Goal: Task Accomplishment & Management: Manage account settings

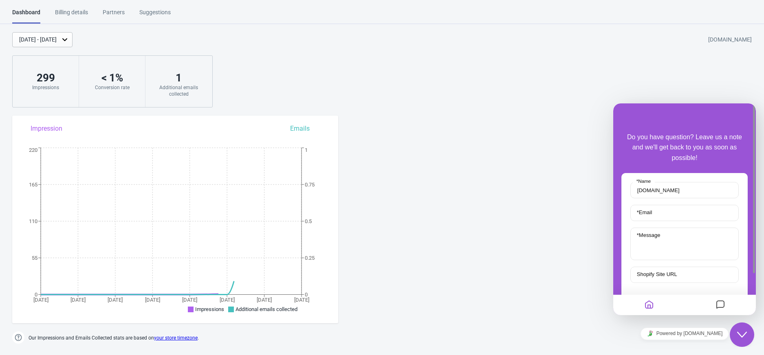
click at [740, 333] on icon "Close Chat This icon closes the chat window." at bounding box center [742, 335] width 10 height 10
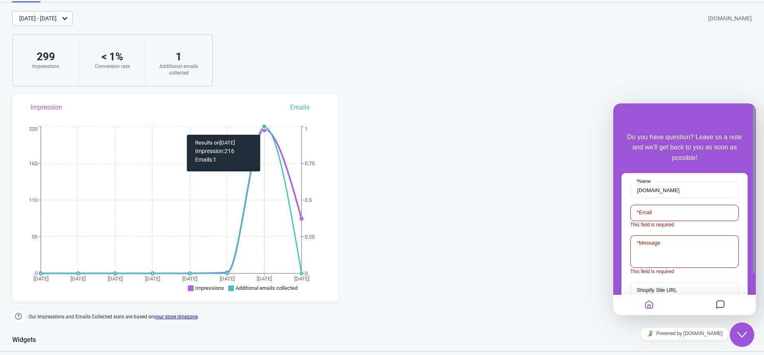
scroll to position [19, 0]
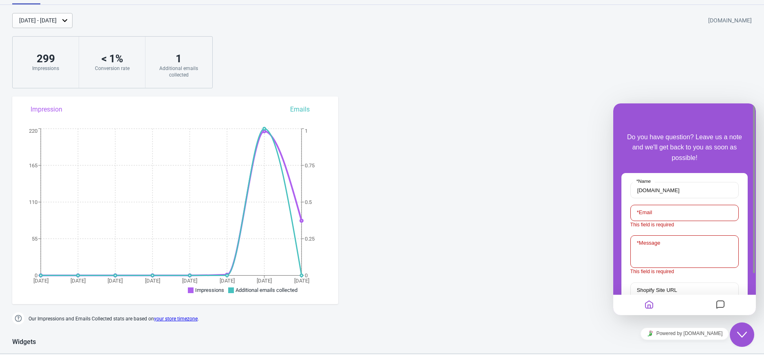
click at [45, 21] on div "Sep 24, 2025 - Oct 1, 2025" at bounding box center [37, 20] width 37 height 9
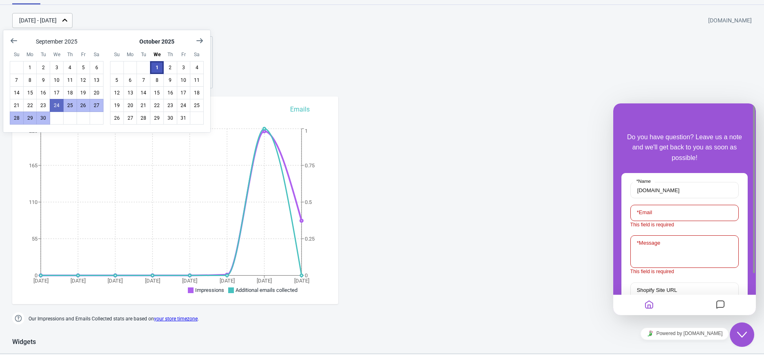
click at [154, 68] on button "1" at bounding box center [157, 67] width 14 height 13
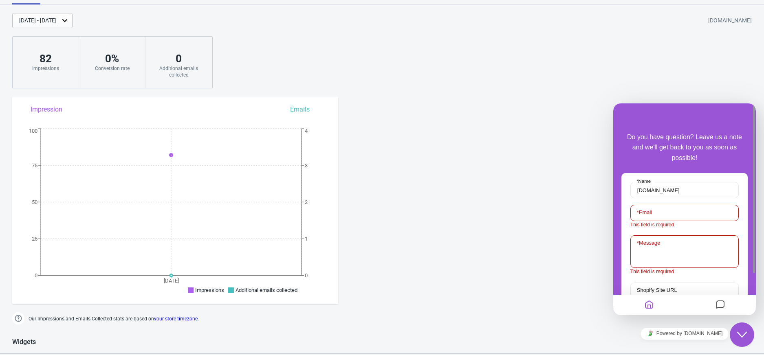
click at [49, 16] on div "Oct 1, 2025 - Oct 1, 2025" at bounding box center [37, 20] width 37 height 9
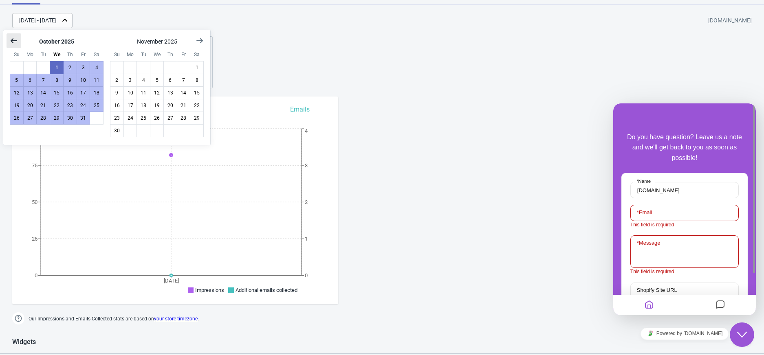
click at [10, 37] on icon "Show previous month, September 2025" at bounding box center [14, 41] width 8 height 8
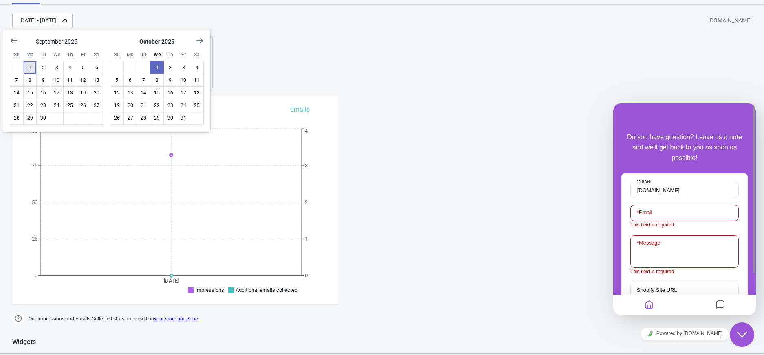
click at [29, 66] on button "1" at bounding box center [30, 67] width 14 height 13
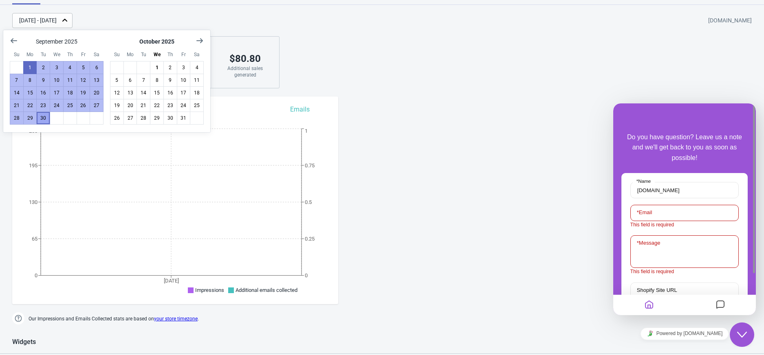
click at [49, 117] on button "30" at bounding box center [43, 118] width 14 height 13
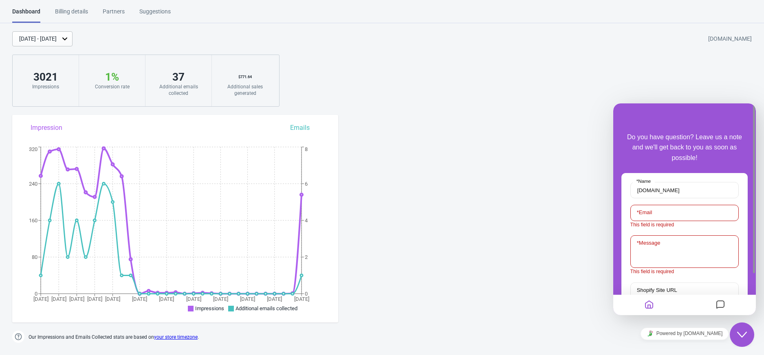
scroll to position [0, 0]
click at [82, 14] on div "Billing details" at bounding box center [71, 15] width 33 height 14
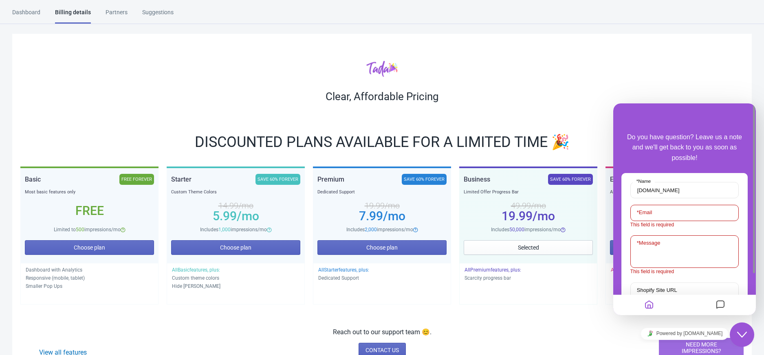
click at [18, 15] on div "Dashboard" at bounding box center [26, 15] width 28 height 14
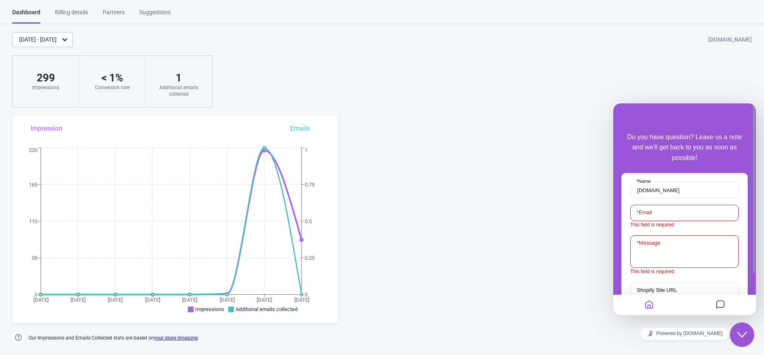
click at [57, 37] on div "Sep 24, 2025 - Oct 1, 2025" at bounding box center [37, 39] width 37 height 9
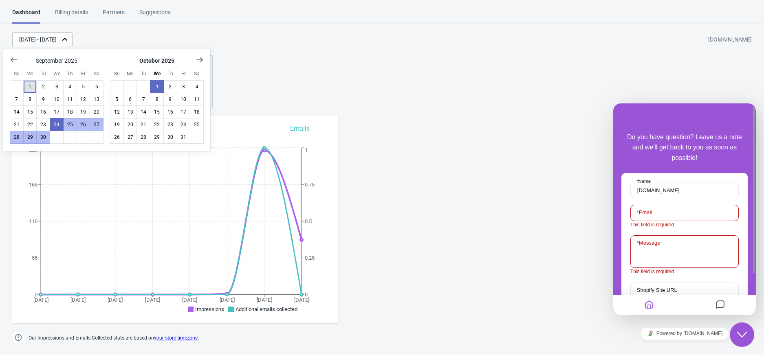
click at [31, 87] on button "1" at bounding box center [30, 86] width 14 height 13
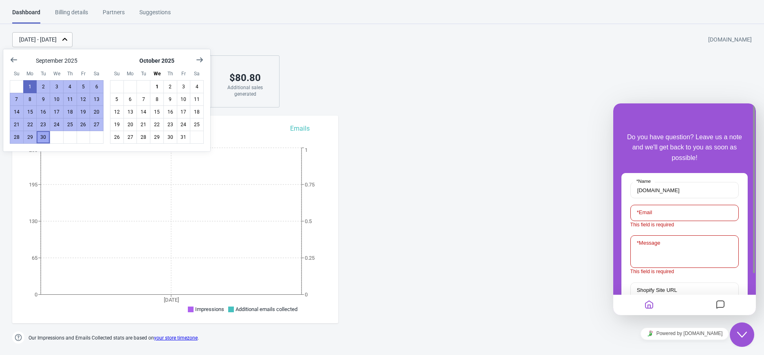
click at [40, 137] on button "30" at bounding box center [43, 137] width 14 height 13
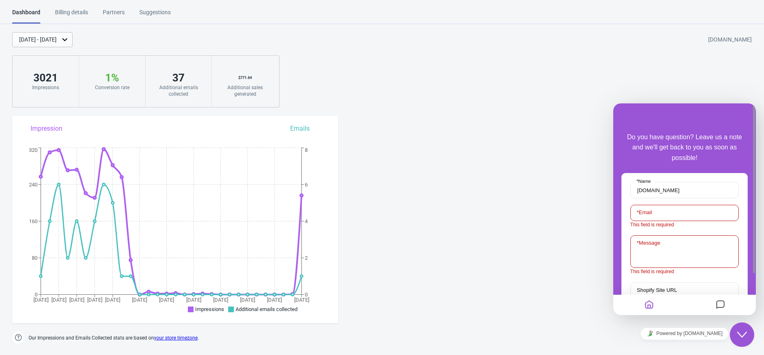
click at [743, 333] on icon "Close Chat This icon closes the chat window." at bounding box center [742, 335] width 10 height 10
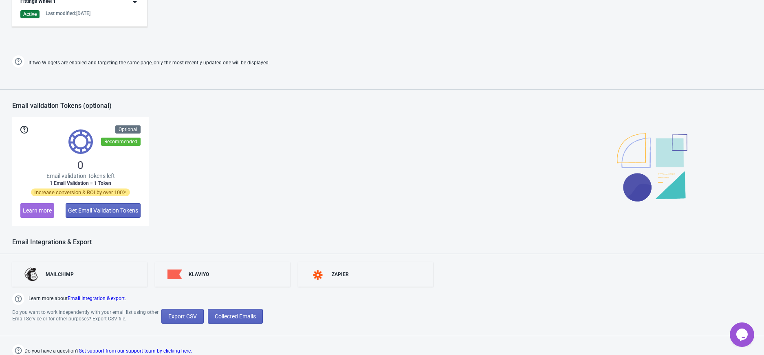
scroll to position [508, 0]
